Goal: Transaction & Acquisition: Purchase product/service

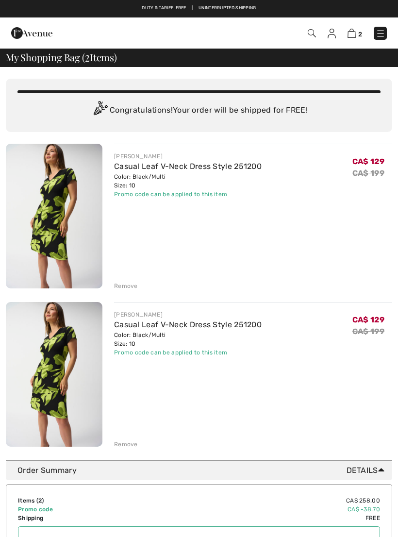
click at [125, 447] on div "Remove" at bounding box center [126, 444] width 24 height 9
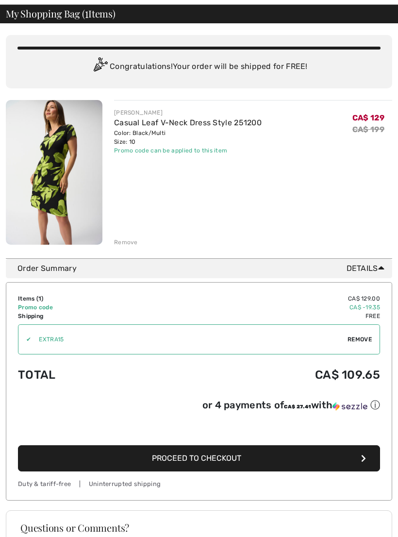
scroll to position [44, 0]
click at [326, 463] on button "Proceed to Checkout" at bounding box center [199, 458] width 362 height 26
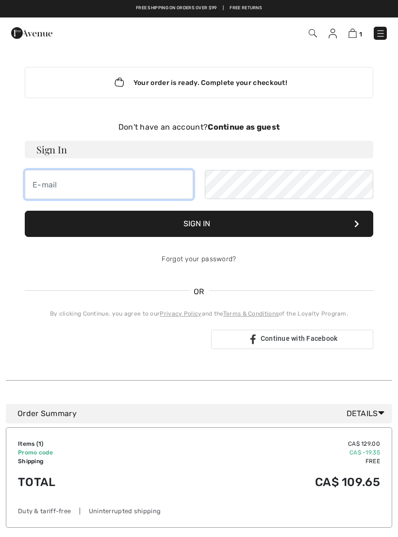
click at [90, 185] on input "email" at bounding box center [109, 184] width 169 height 29
type input "dia"
click at [260, 126] on strong "Continue as guest" at bounding box center [244, 126] width 72 height 9
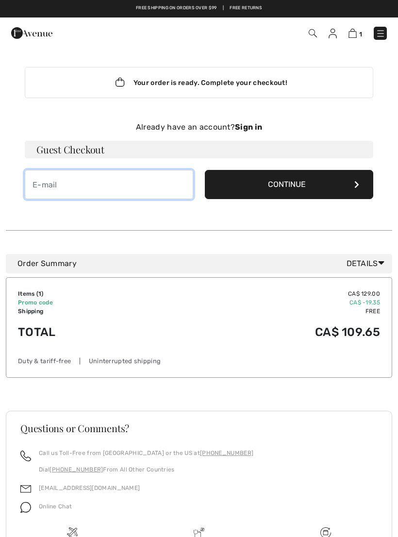
click at [81, 184] on input "email" at bounding box center [109, 184] width 169 height 29
type input "diane.baril@videotron.ca"
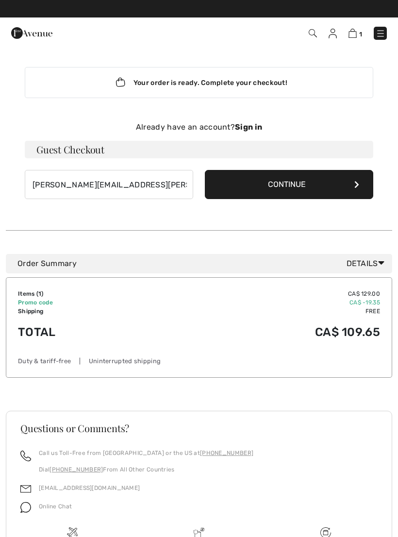
click at [298, 188] on button "Continue" at bounding box center [289, 184] width 169 height 29
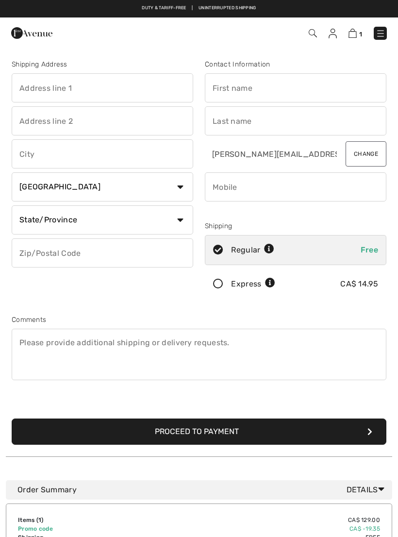
click at [101, 92] on input "text" at bounding box center [103, 87] width 182 height 29
click at [105, 156] on input "text" at bounding box center [103, 153] width 182 height 29
type input "632 rue des Champs Élysées"
click at [178, 220] on select "State/Province Alberta British Columbia Manitoba New Brunswick Newfoundland and…" at bounding box center [103, 219] width 182 height 29
type input "Repentigny"
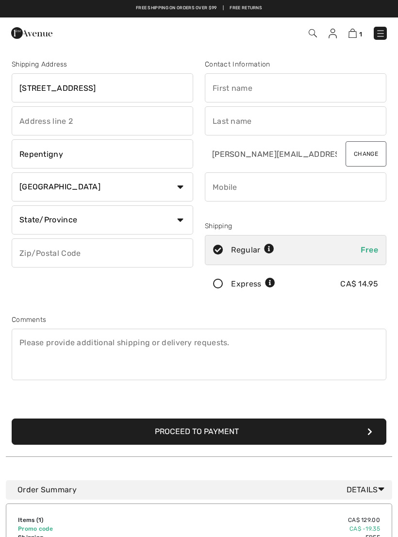
select select "QC"
click at [95, 255] on input "text" at bounding box center [103, 252] width 182 height 29
type input "J5Y0E1"
click at [278, 87] on input "text" at bounding box center [296, 87] width 182 height 29
type input "[PERSON_NAME]"
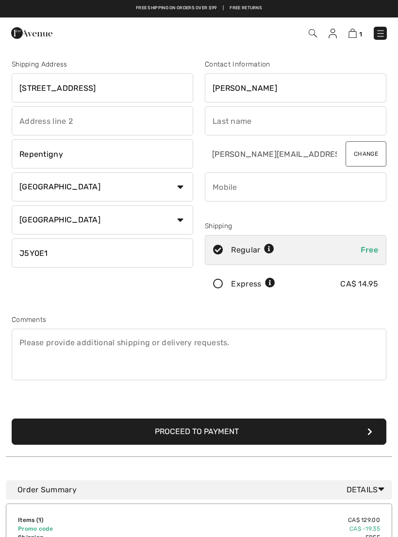
click at [270, 121] on input "text" at bounding box center [296, 120] width 182 height 29
type input "[PERSON_NAME]"
click at [261, 188] on input "phone" at bounding box center [296, 186] width 182 height 29
type input "5148891883"
click at [206, 433] on button "Proceed to Payment" at bounding box center [199, 432] width 375 height 26
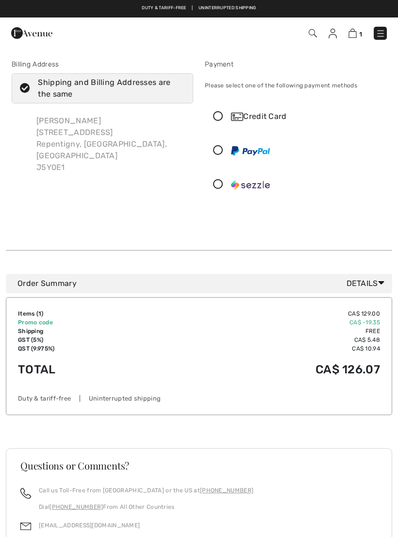
click at [219, 112] on icon at bounding box center [218, 117] width 26 height 10
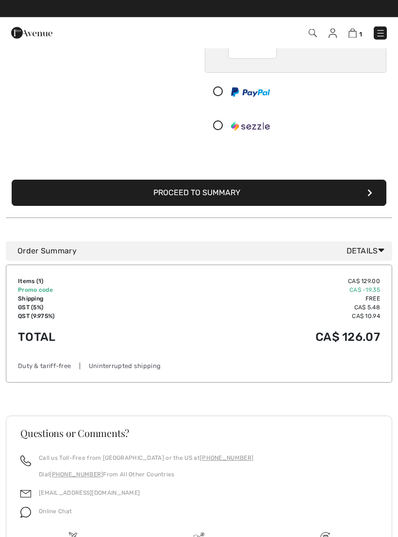
scroll to position [168, 0]
click at [207, 194] on button "Proceed to Summary" at bounding box center [199, 193] width 375 height 26
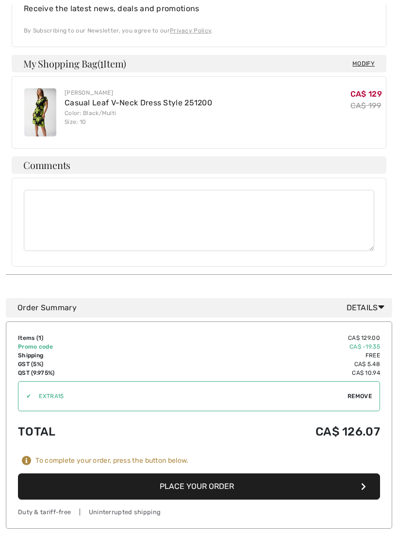
scroll to position [519, 0]
click at [210, 474] on button "Place Your Order" at bounding box center [199, 487] width 362 height 26
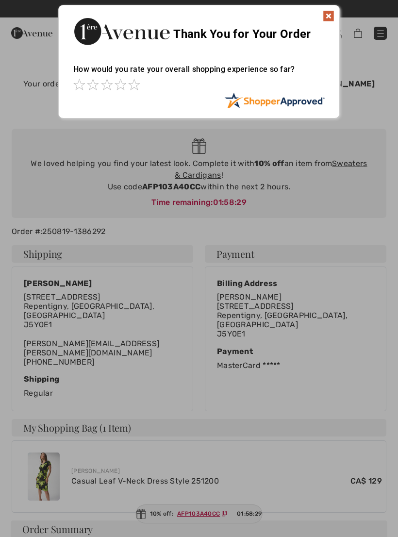
click at [332, 16] on img at bounding box center [329, 16] width 12 height 12
